Goal: Transaction & Acquisition: Book appointment/travel/reservation

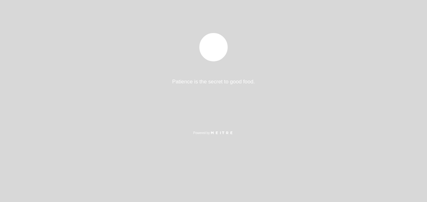
select select "pt"
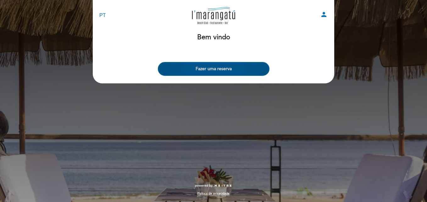
click at [236, 70] on button "Fazer uma reserva" at bounding box center [214, 69] width 112 height 14
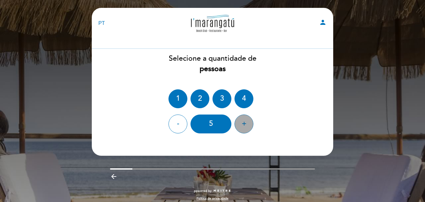
click at [245, 124] on div "+" at bounding box center [244, 124] width 19 height 19
click at [245, 127] on div "+" at bounding box center [244, 124] width 19 height 19
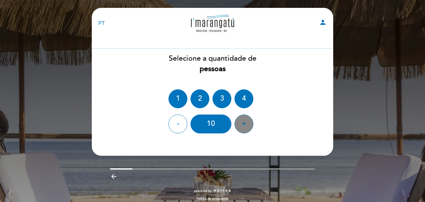
click at [245, 127] on div "+" at bounding box center [244, 124] width 19 height 19
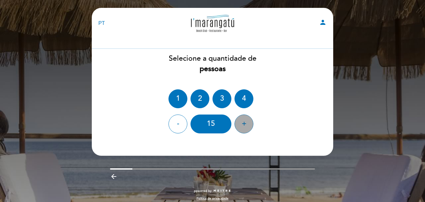
click at [245, 127] on div "+" at bounding box center [244, 124] width 19 height 19
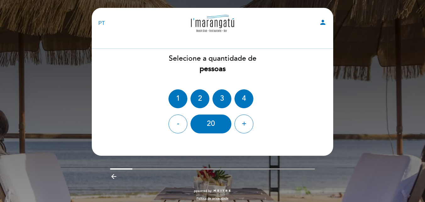
scroll to position [5, 0]
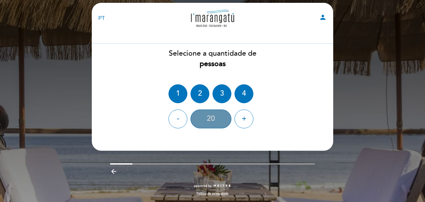
click at [209, 124] on div "20" at bounding box center [211, 118] width 41 height 19
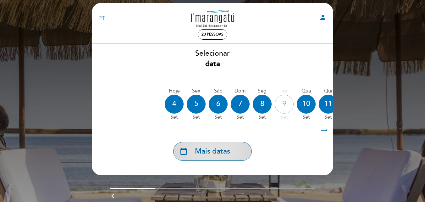
click at [236, 153] on div "calendar_today Mais datas" at bounding box center [212, 151] width 79 height 19
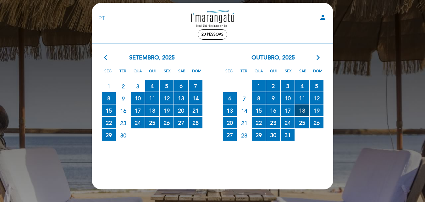
click at [301, 111] on span "18 RESERVAS DISPONÍVEIS" at bounding box center [302, 110] width 14 height 12
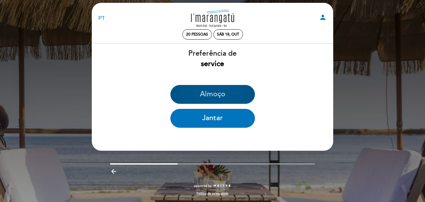
click at [219, 98] on button "Almoço" at bounding box center [213, 94] width 85 height 19
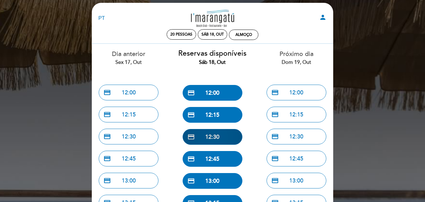
click at [207, 138] on button "credit_card 12:30" at bounding box center [213, 137] width 60 height 16
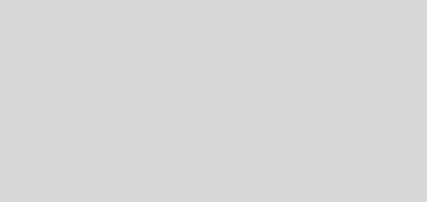
select select "pt"
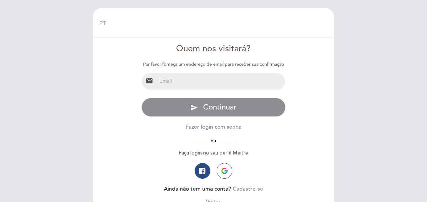
click at [182, 83] on input "email" at bounding box center [221, 81] width 129 height 17
type input "[EMAIL_ADDRESS][DOMAIN_NAME]"
drag, startPoint x: 207, startPoint y: 83, endPoint x: 143, endPoint y: 79, distance: 64.3
click at [143, 79] on div "email [EMAIL_ADDRESS][DOMAIN_NAME]" at bounding box center [214, 81] width 144 height 17
